Goal: Information Seeking & Learning: Learn about a topic

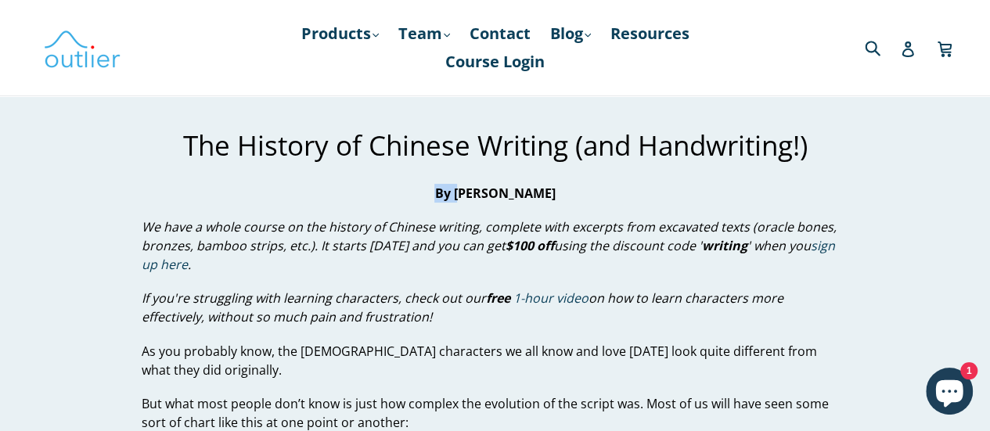
drag, startPoint x: 446, startPoint y: 191, endPoint x: 471, endPoint y: 189, distance: 25.2
click at [471, 189] on strong "By [PERSON_NAME]" at bounding box center [494, 193] width 121 height 17
click at [469, 189] on strong "By [PERSON_NAME]" at bounding box center [494, 193] width 121 height 17
drag, startPoint x: 462, startPoint y: 189, endPoint x: 592, endPoint y: 178, distance: 130.3
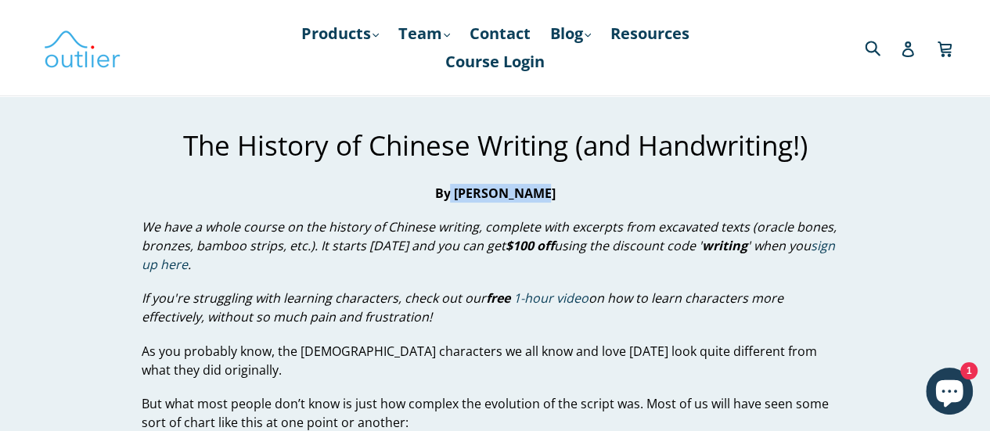
copy strong "[PERSON_NAME]"
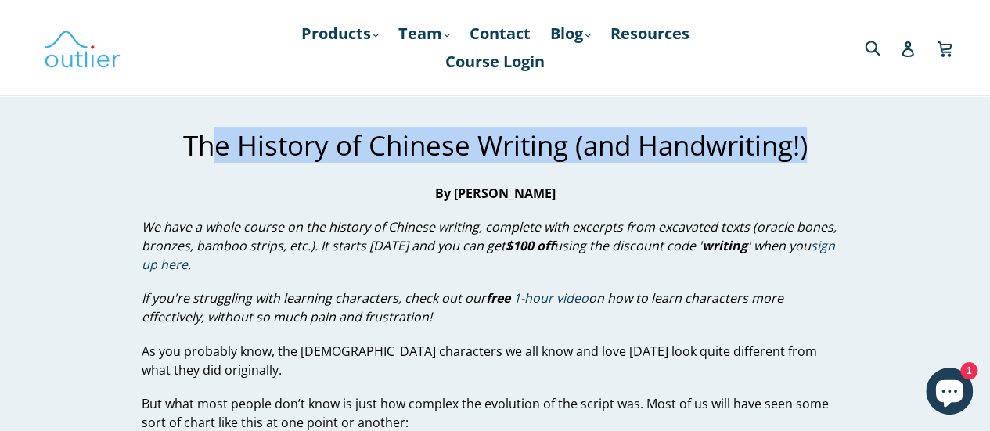
drag, startPoint x: 214, startPoint y: 155, endPoint x: 822, endPoint y: 160, distance: 607.3
click at [822, 160] on h1 "The History of Chinese Writing (and Handwriting!)" at bounding box center [495, 145] width 707 height 33
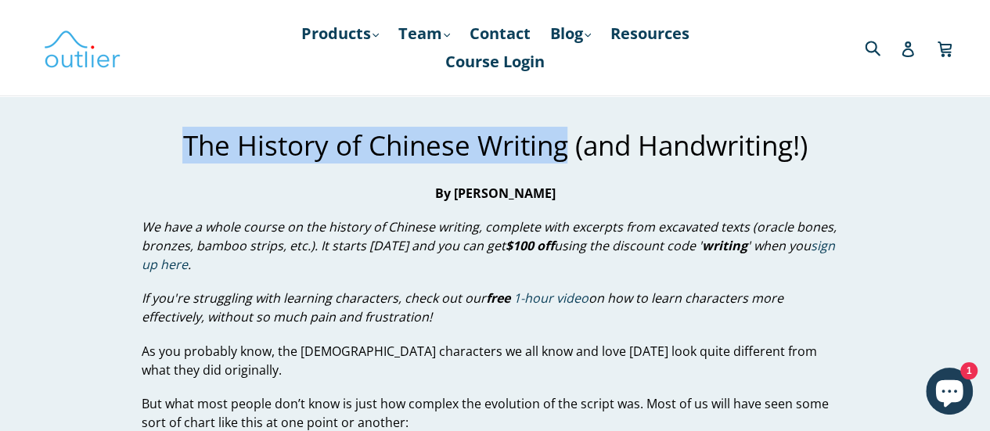
drag, startPoint x: 148, startPoint y: 145, endPoint x: 563, endPoint y: 143, distance: 415.6
click at [563, 143] on h1 "The History of Chinese Writing (and Handwriting!)" at bounding box center [495, 145] width 707 height 33
copy span "The History of Chinese Writing"
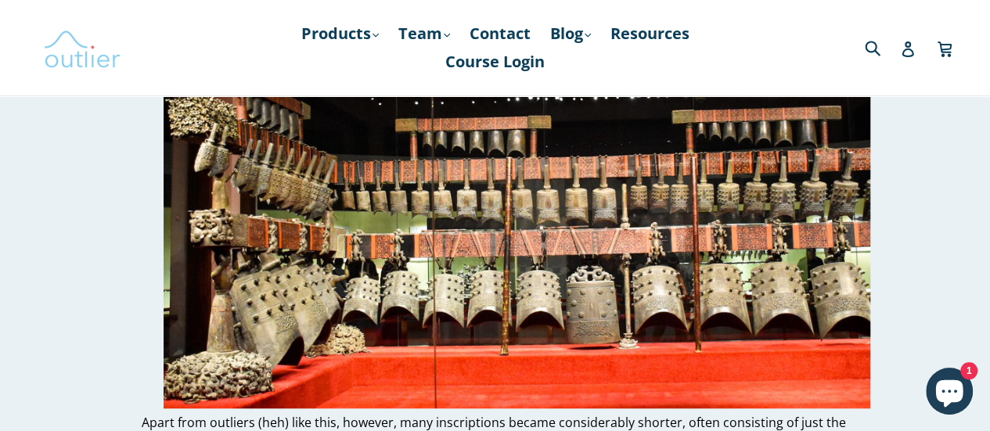
scroll to position [9200, 0]
